Goal: Information Seeking & Learning: Find specific fact

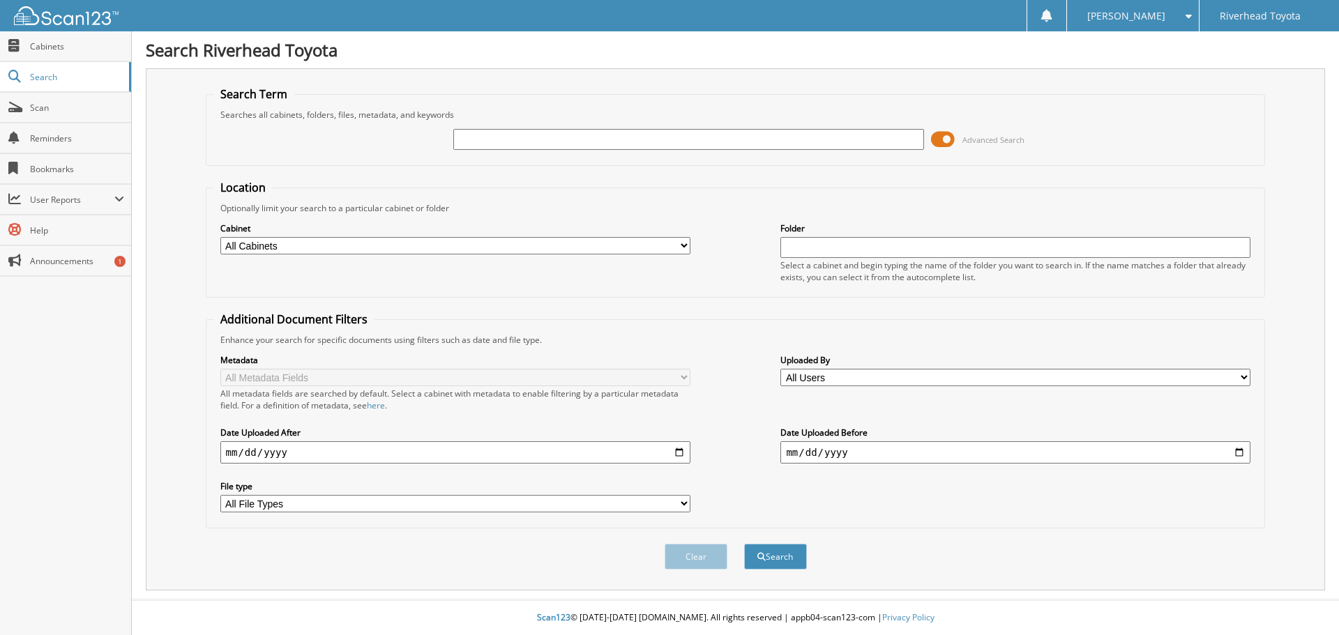
click at [938, 131] on span at bounding box center [943, 139] width 24 height 21
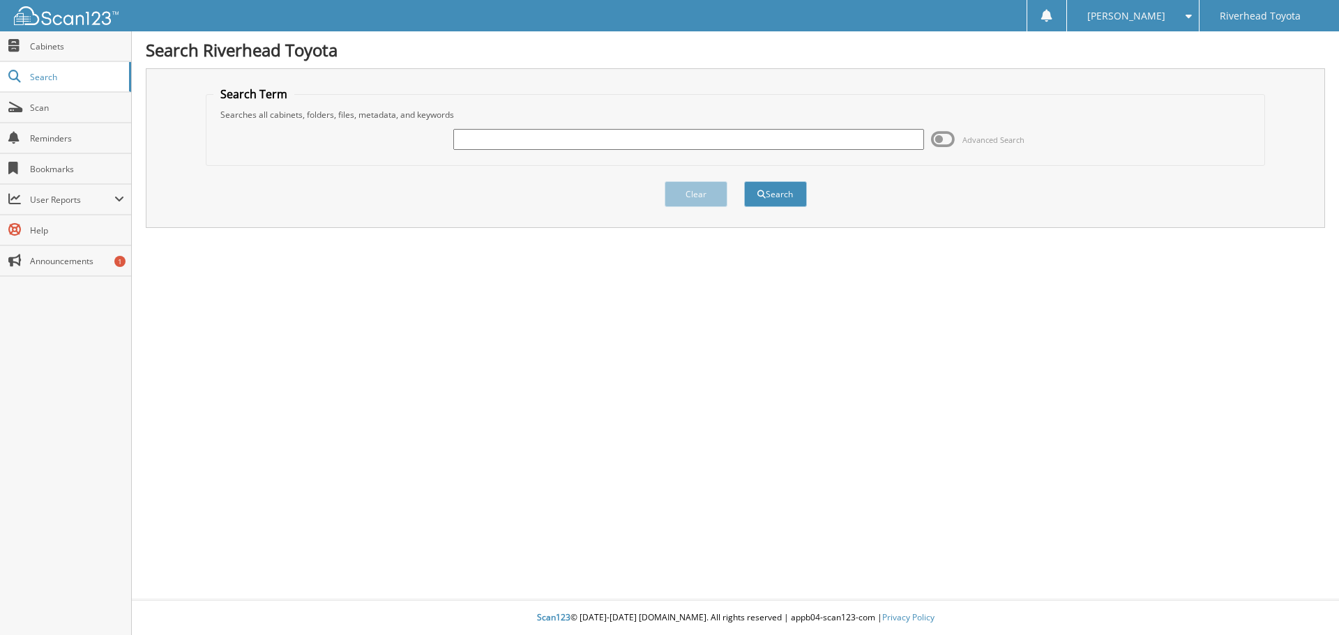
click at [718, 140] on input "text" at bounding box center [688, 139] width 470 height 21
type input "40647"
click at [744, 181] on button "Search" at bounding box center [775, 194] width 63 height 26
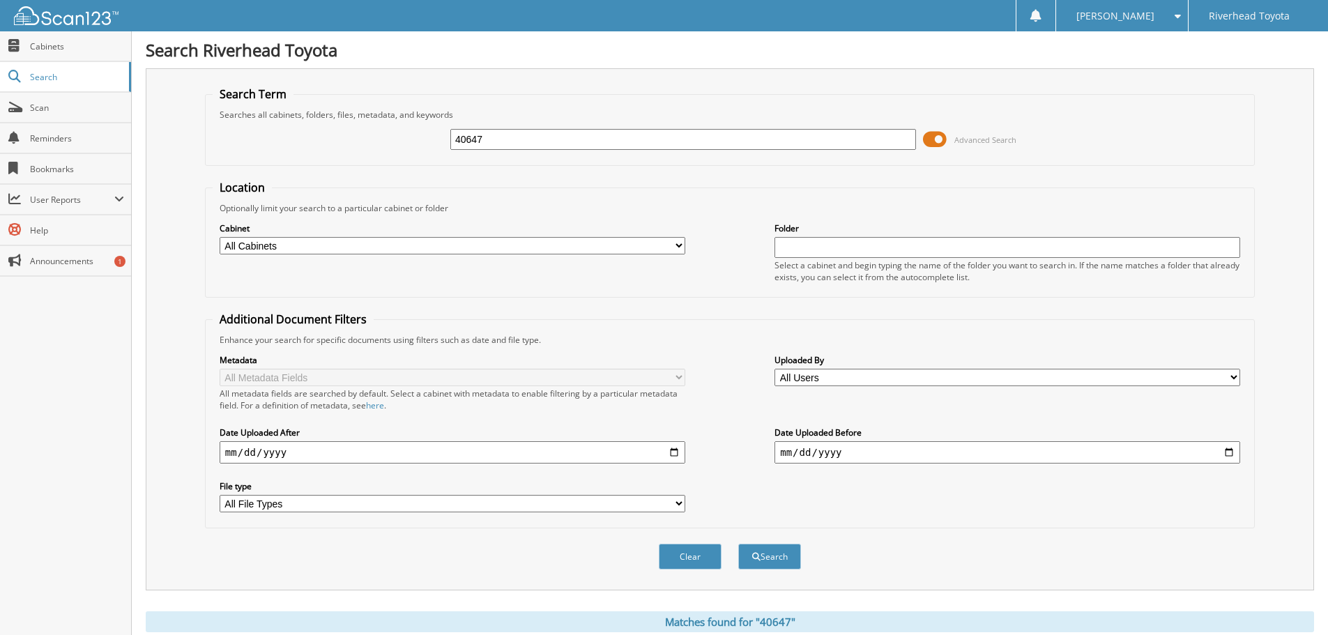
click at [922, 141] on div "40647 Advanced Search" at bounding box center [730, 140] width 1035 height 38
click at [927, 137] on span at bounding box center [935, 139] width 24 height 21
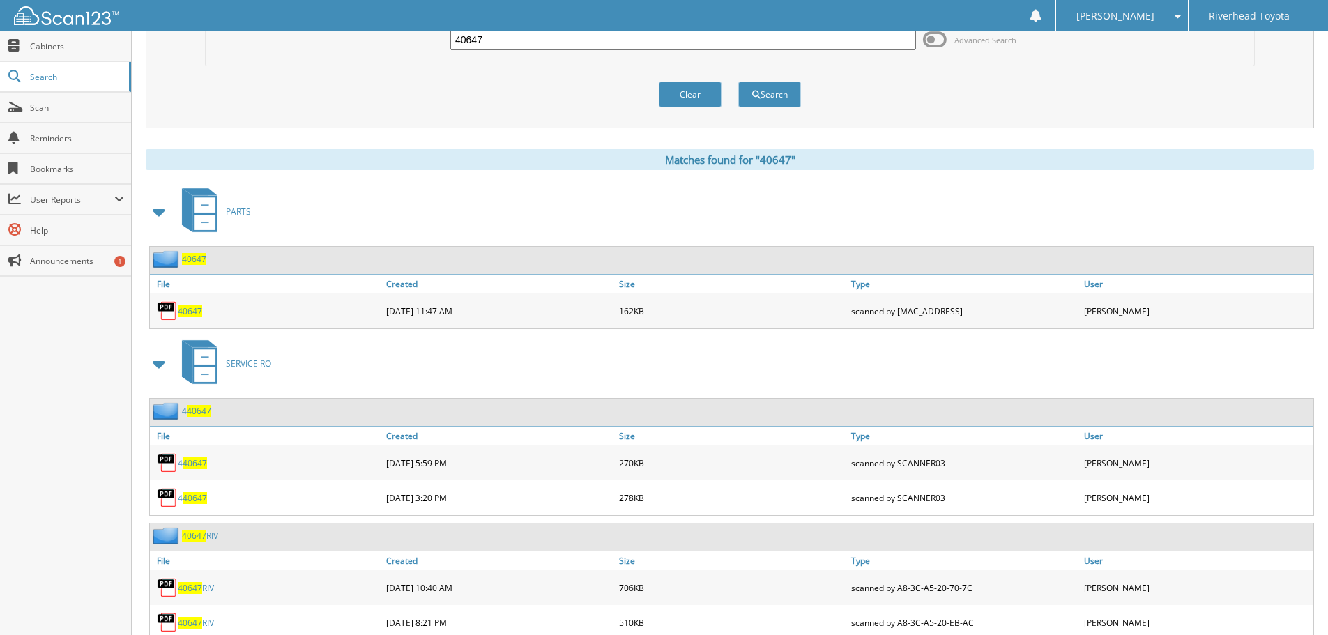
scroll to position [237, 0]
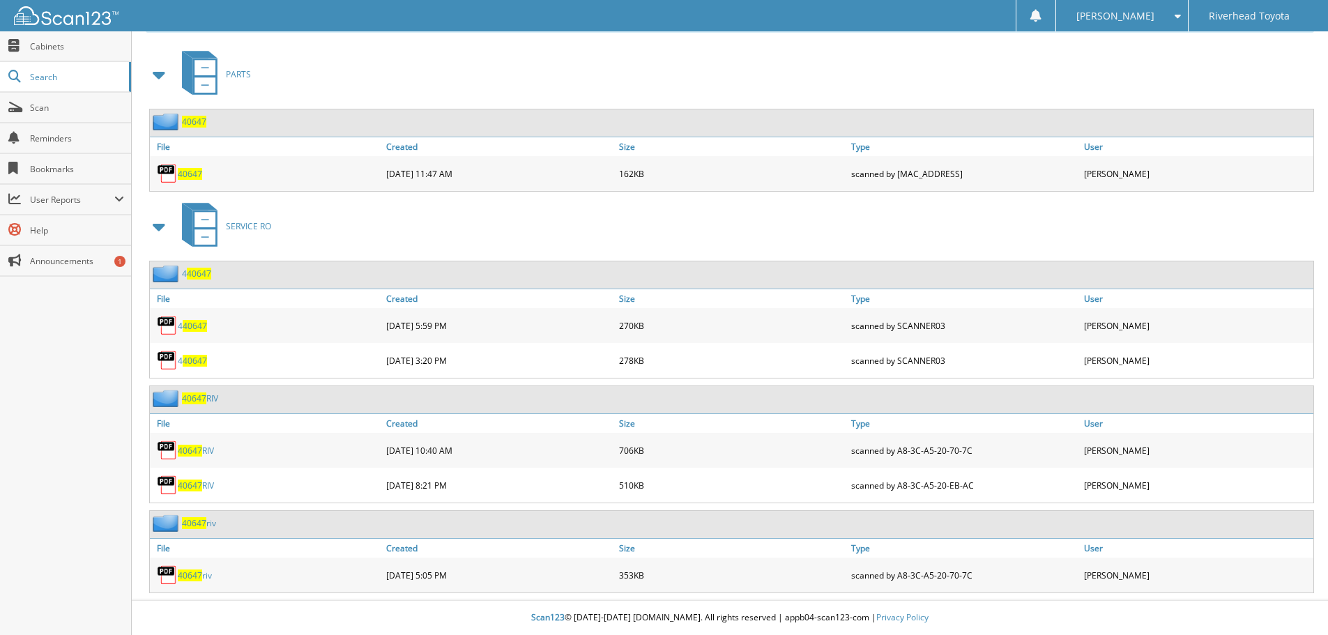
click at [191, 485] on span "40647" at bounding box center [190, 486] width 24 height 12
